Goal: Find specific page/section: Find specific page/section

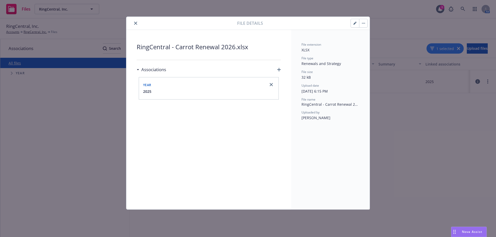
click at [134, 22] on button "close" at bounding box center [136, 23] width 6 height 6
